Goal: Task Accomplishment & Management: Manage account settings

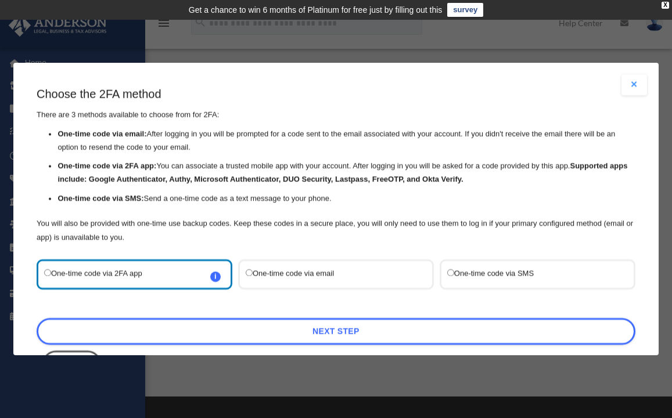
click at [537, 267] on label "One-time code via SMS" at bounding box center [531, 274] width 169 height 15
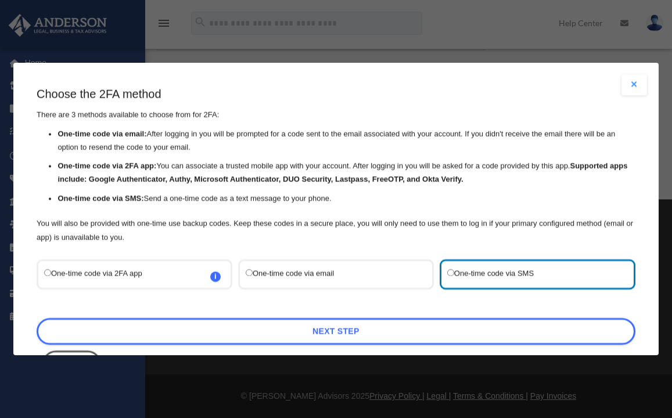
scroll to position [195, 0]
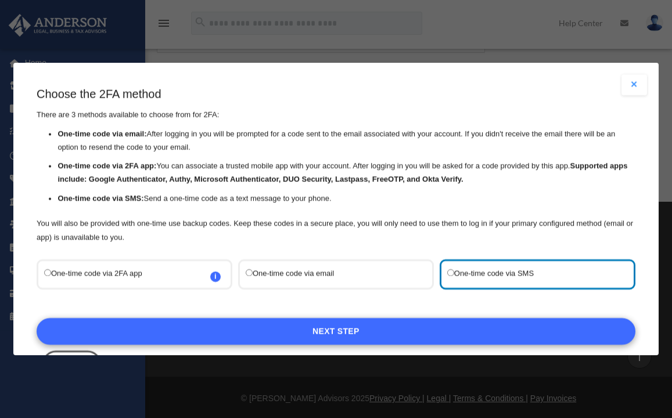
click at [361, 322] on link "Next Step" at bounding box center [336, 331] width 599 height 27
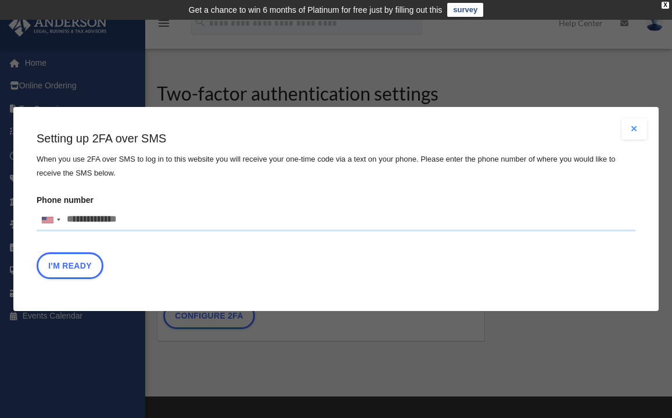
click at [145, 226] on input "Phone number United States +1 United Kingdom +44 Afghanistan (‫افغانستان‬‎) +93…" at bounding box center [336, 219] width 599 height 23
drag, startPoint x: 144, startPoint y: 221, endPoint x: 65, endPoint y: 217, distance: 79.1
click at [65, 217] on input "Phone number United States +1 United Kingdom +44 Afghanistan (‫افغانستان‬‎) +93…" at bounding box center [336, 219] width 599 height 23
type input "******"
type input "**********"
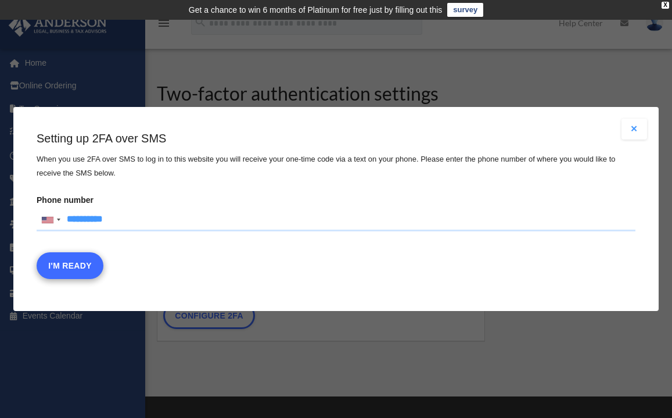
click at [82, 266] on button "I'm Ready" at bounding box center [70, 265] width 67 height 27
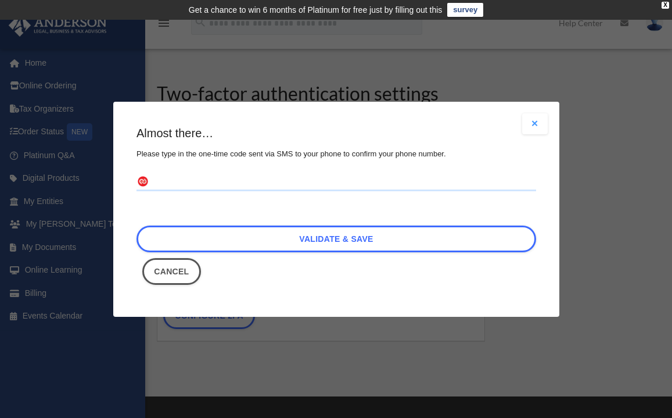
click at [187, 185] on input "text" at bounding box center [336, 181] width 400 height 19
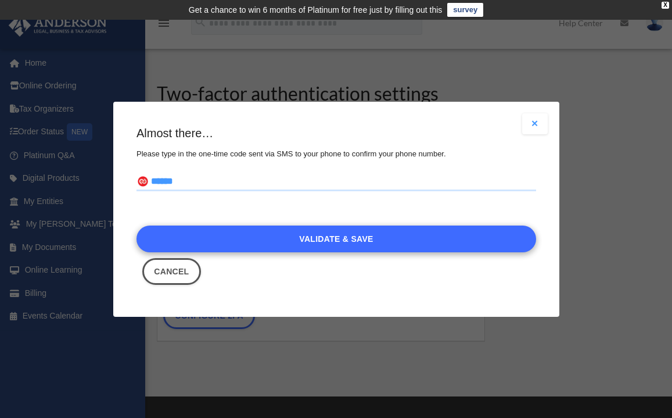
type input "******"
click at [340, 235] on link "Validate & Save" at bounding box center [336, 238] width 400 height 27
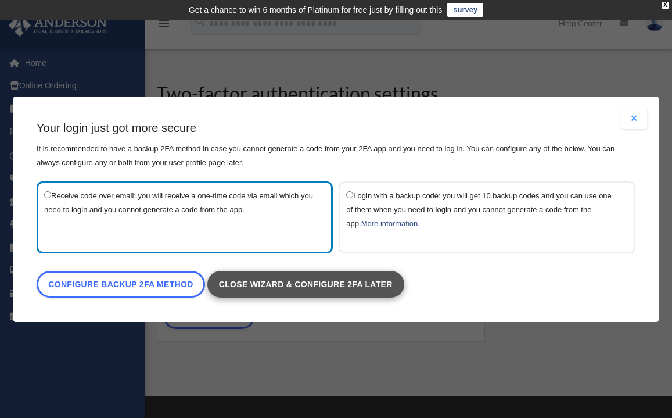
click at [312, 286] on link "Close wizard & configure 2FA later" at bounding box center [305, 284] width 197 height 27
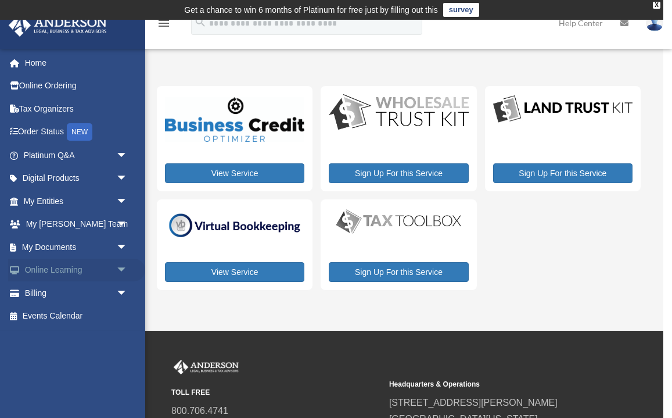
click at [119, 264] on span "arrow_drop_down" at bounding box center [127, 270] width 23 height 24
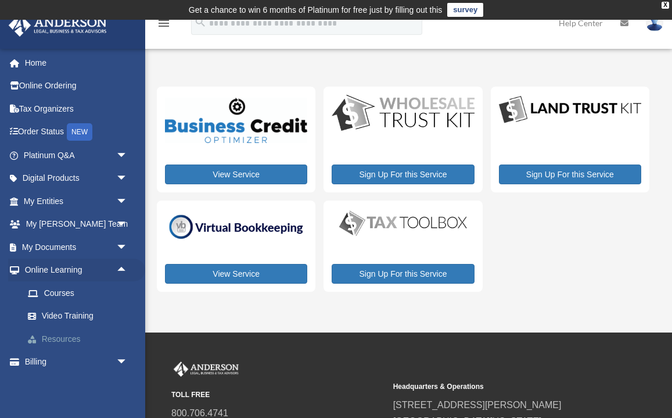
click at [72, 335] on link "Resources" at bounding box center [80, 338] width 129 height 23
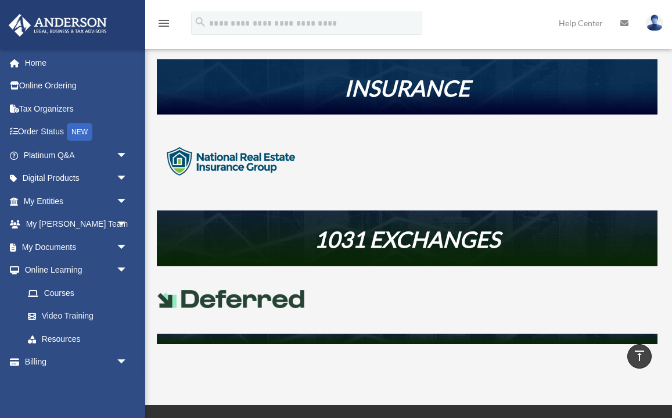
scroll to position [330, 0]
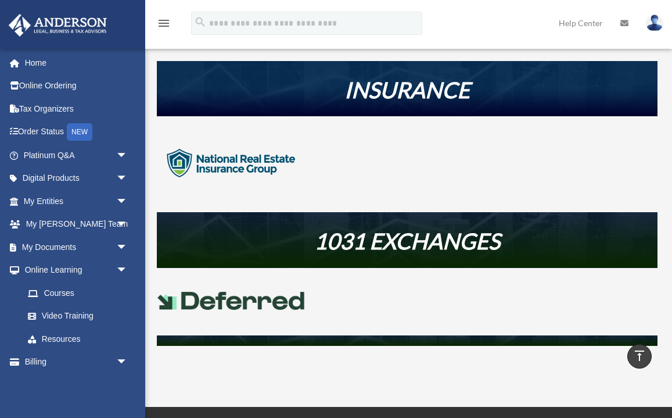
click at [223, 304] on img at bounding box center [231, 301] width 149 height 18
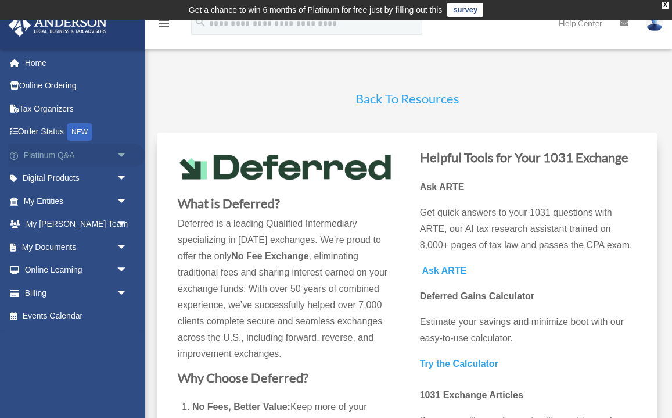
click at [45, 155] on link "Platinum Q&A arrow_drop_down" at bounding box center [76, 154] width 137 height 23
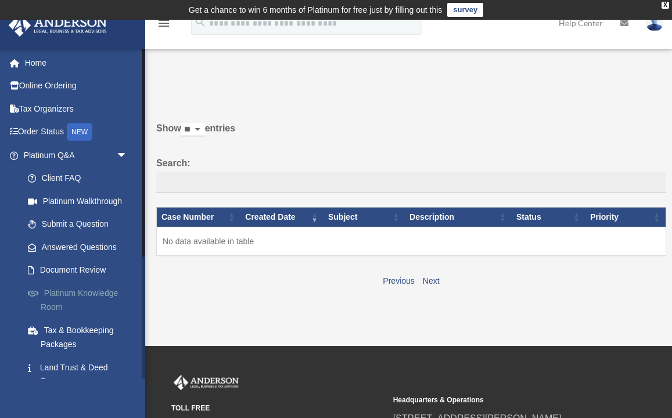
click at [63, 292] on link "Platinum Knowledge Room" at bounding box center [80, 299] width 129 height 37
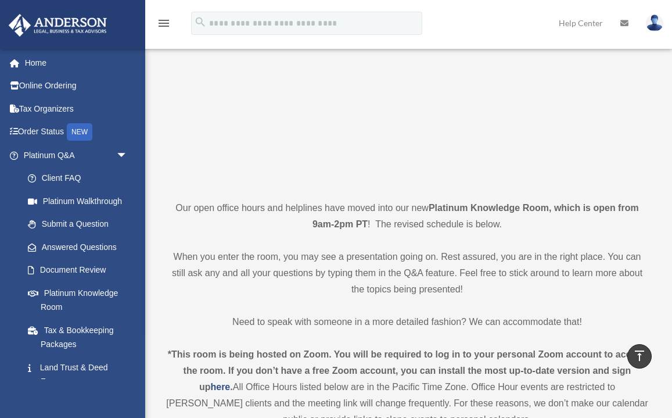
scroll to position [124, 0]
